Goal: Information Seeking & Learning: Learn about a topic

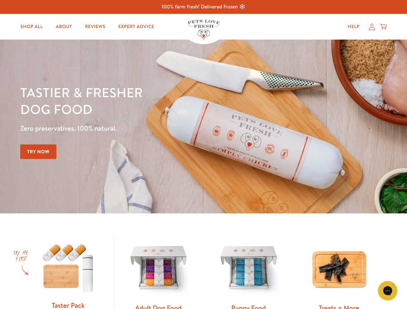
click at [203, 155] on div "Tastier & fresher dog food Zero preservatives. 100% natural. Try Now" at bounding box center [142, 126] width 244 height 85
click at [388, 291] on icon "Gorgias live chat" at bounding box center [387, 291] width 6 height 6
